Goal: Task Accomplishment & Management: Use online tool/utility

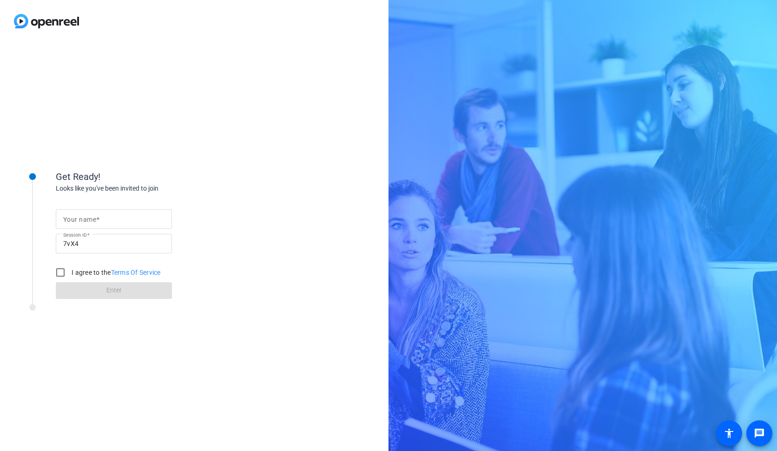
click at [80, 224] on input "Your name" at bounding box center [113, 218] width 101 height 11
type input "[PERSON_NAME]"
click at [54, 271] on input "I agree to the Terms Of Service" at bounding box center [60, 272] width 19 height 19
checkbox input "true"
click at [86, 291] on span at bounding box center [114, 290] width 116 height 22
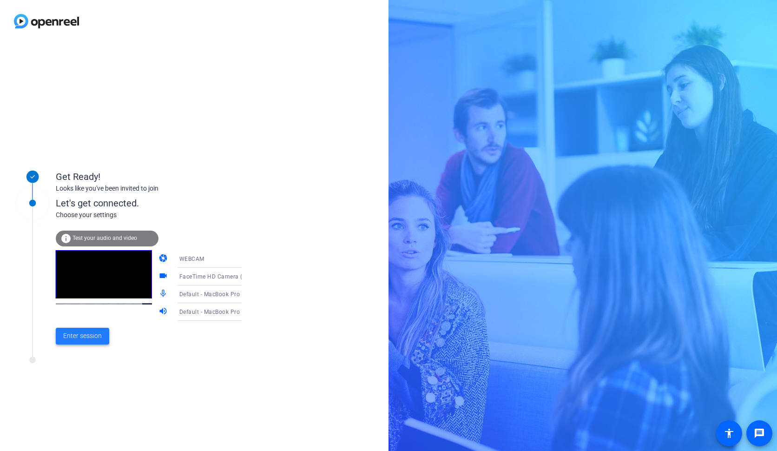
click at [79, 336] on span "Enter session" at bounding box center [82, 336] width 39 height 10
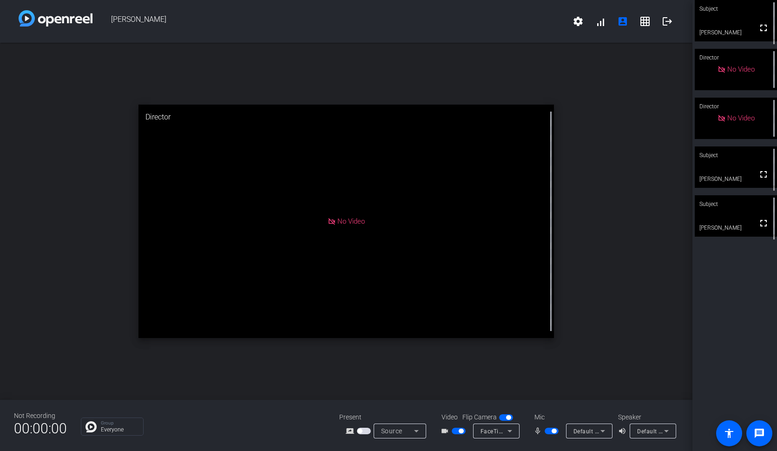
click at [714, 206] on div "Subject" at bounding box center [736, 204] width 82 height 18
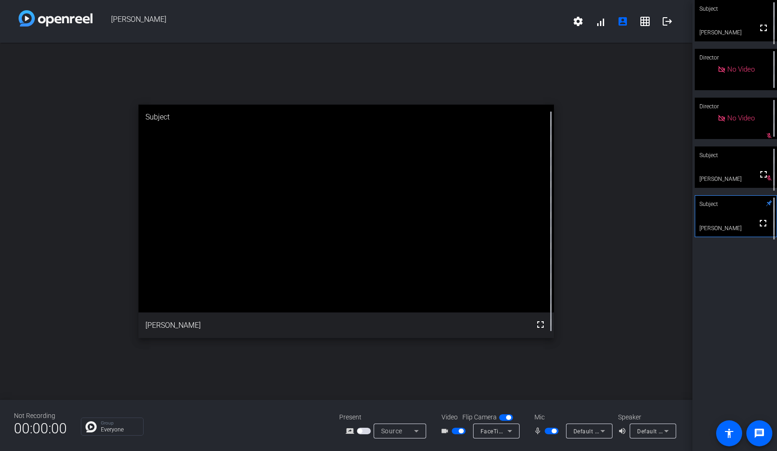
click at [456, 432] on span "button" at bounding box center [459, 430] width 14 height 7
click at [548, 433] on span "button" at bounding box center [552, 430] width 14 height 7
click at [548, 433] on span "button" at bounding box center [547, 430] width 5 height 5
click at [549, 431] on span "button" at bounding box center [552, 430] width 14 height 7
click at [550, 430] on span "button" at bounding box center [552, 430] width 14 height 7
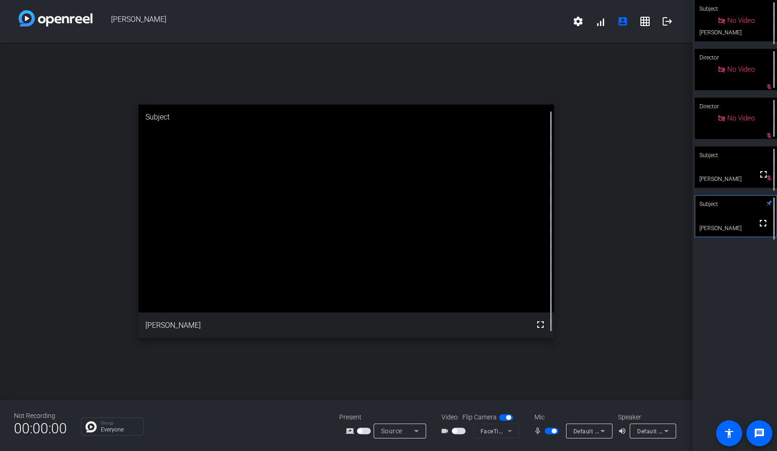
click at [551, 431] on span "button" at bounding box center [552, 430] width 14 height 7
click at [460, 431] on span "button" at bounding box center [459, 430] width 14 height 7
click at [456, 430] on span "button" at bounding box center [459, 430] width 14 height 7
click at [456, 430] on span "button" at bounding box center [454, 430] width 5 height 5
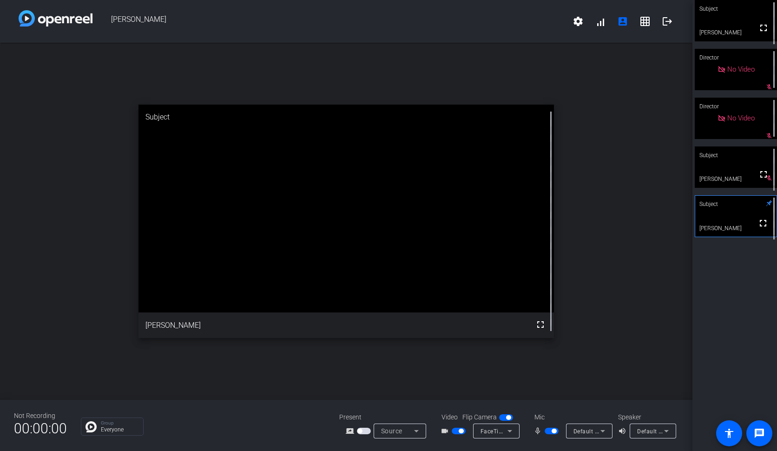
click at [456, 433] on span "button" at bounding box center [459, 430] width 14 height 7
click at [456, 432] on span "button" at bounding box center [459, 430] width 14 height 7
click at [551, 432] on span "button" at bounding box center [552, 430] width 14 height 7
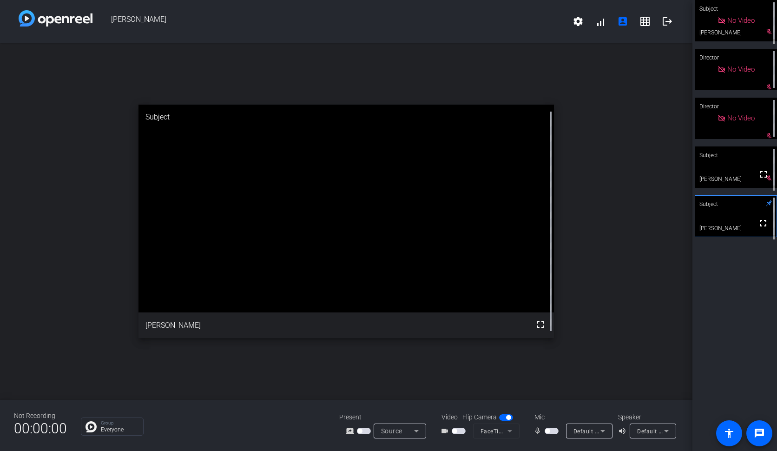
click at [551, 433] on span "button" at bounding box center [552, 430] width 14 height 7
click at [550, 431] on span "button" at bounding box center [552, 430] width 14 height 7
click at [551, 431] on span "button" at bounding box center [552, 430] width 14 height 7
click at [549, 432] on span "button" at bounding box center [552, 430] width 14 height 7
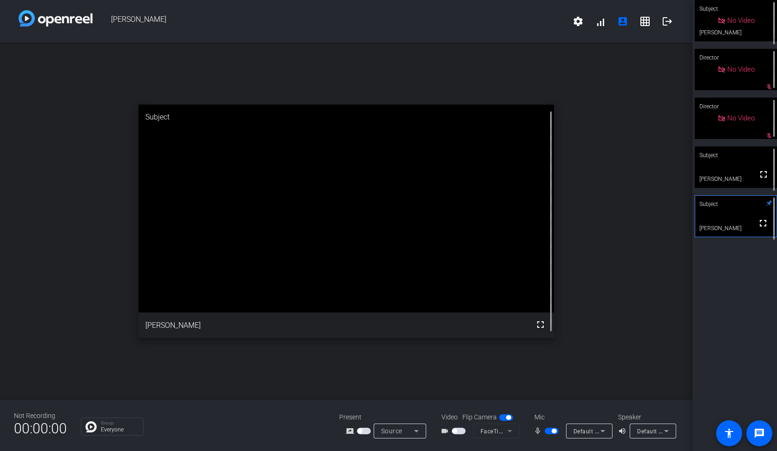
click at [549, 432] on span "button" at bounding box center [552, 430] width 14 height 7
click at [548, 431] on span "button" at bounding box center [547, 430] width 5 height 5
click at [460, 431] on span "button" at bounding box center [459, 430] width 14 height 7
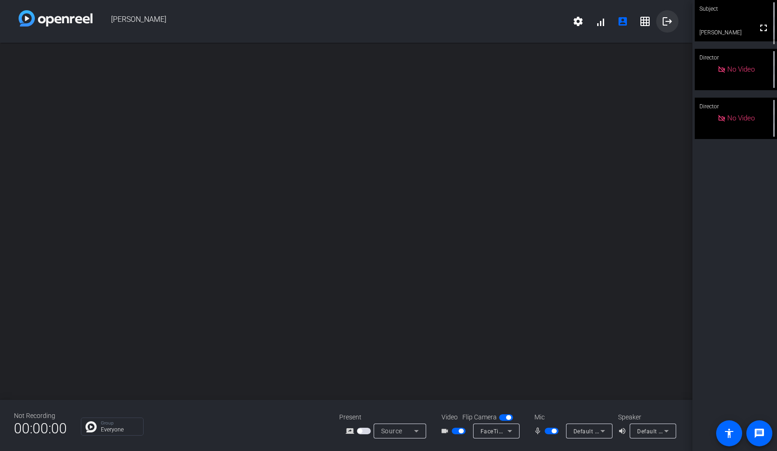
click at [665, 21] on mat-icon "logout" at bounding box center [667, 21] width 11 height 11
